Goal: Information Seeking & Learning: Check status

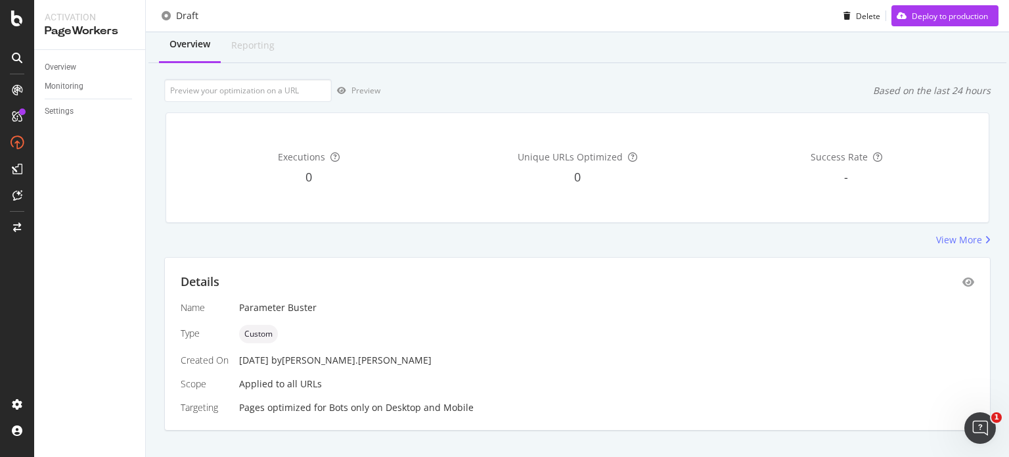
scroll to position [56, 0]
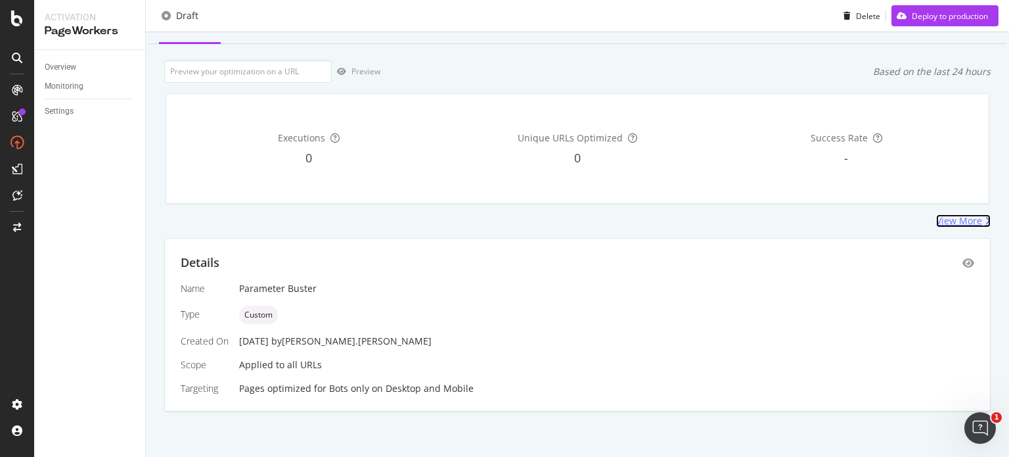
click at [949, 223] on div "View More" at bounding box center [959, 220] width 46 height 13
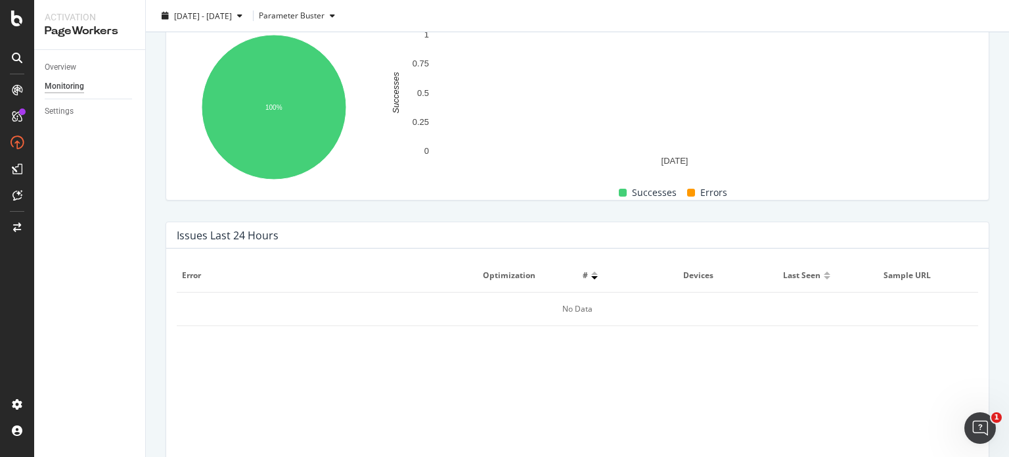
scroll to position [123, 0]
